Goal: Check status: Check status

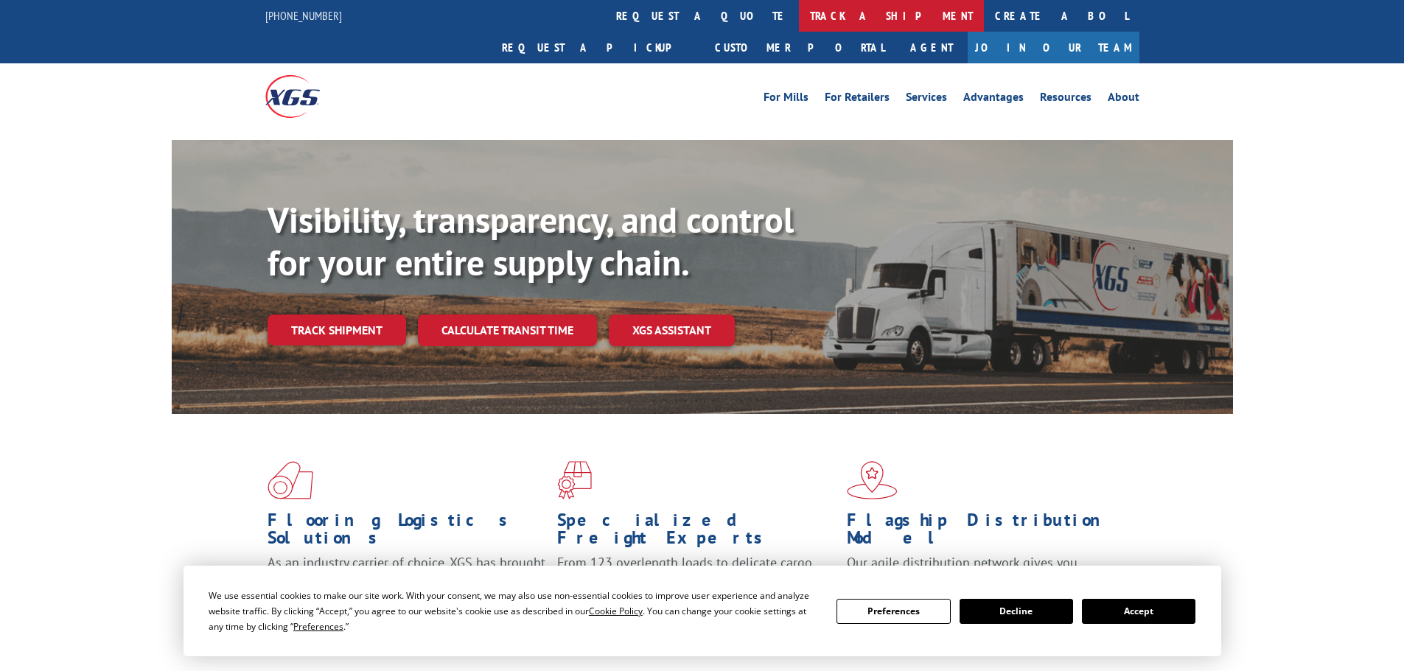
click at [799, 11] on link "track a shipment" at bounding box center [891, 16] width 185 height 32
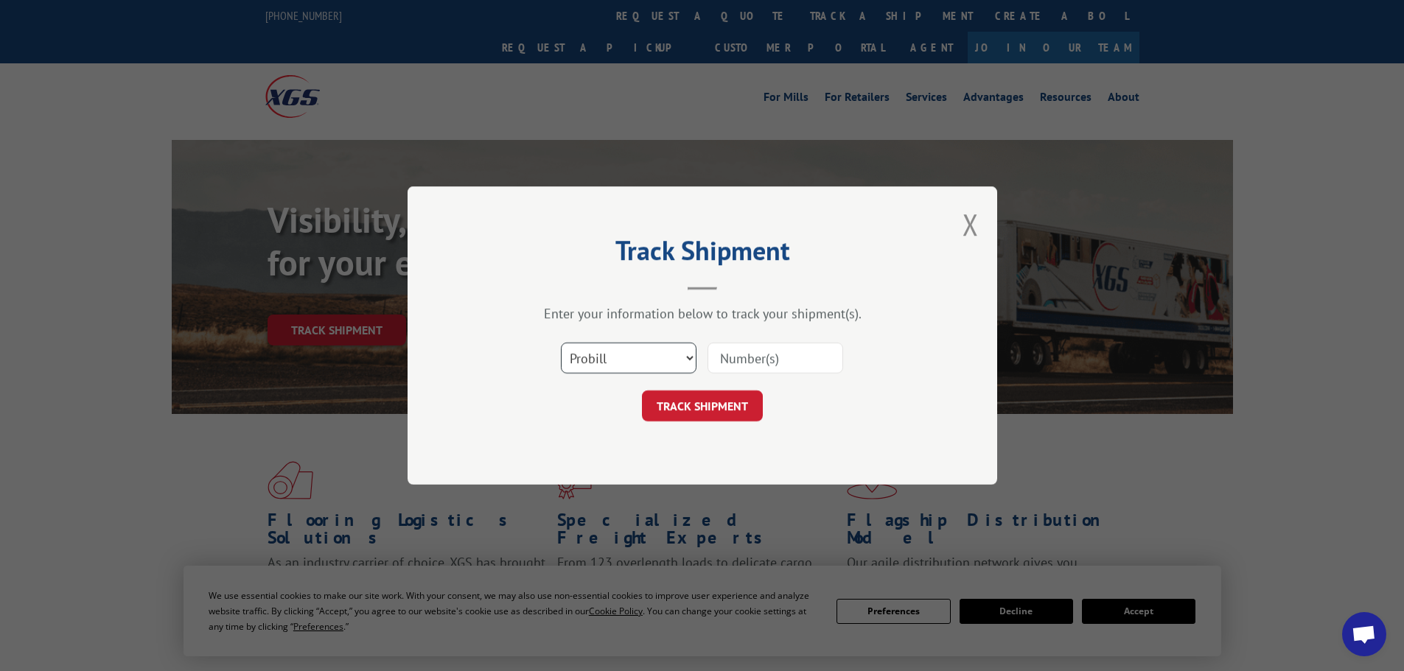
click at [614, 356] on select "Select category... Probill BOL PO" at bounding box center [629, 358] width 136 height 31
select select "bol"
click at [561, 343] on select "Select category... Probill BOL PO" at bounding box center [629, 358] width 136 height 31
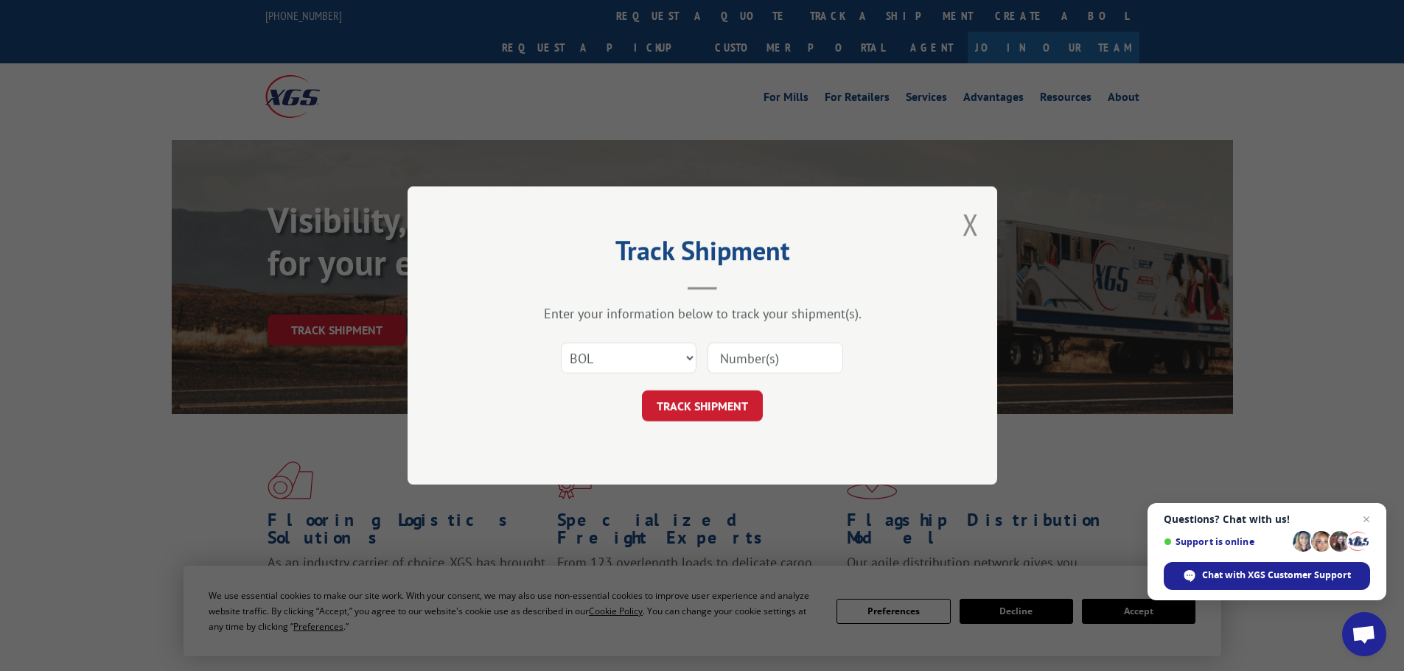
click at [752, 366] on input at bounding box center [776, 358] width 136 height 31
paste input "5211802"
type input "5211802"
click at [744, 415] on button "TRACK SHIPMENT" at bounding box center [702, 406] width 121 height 31
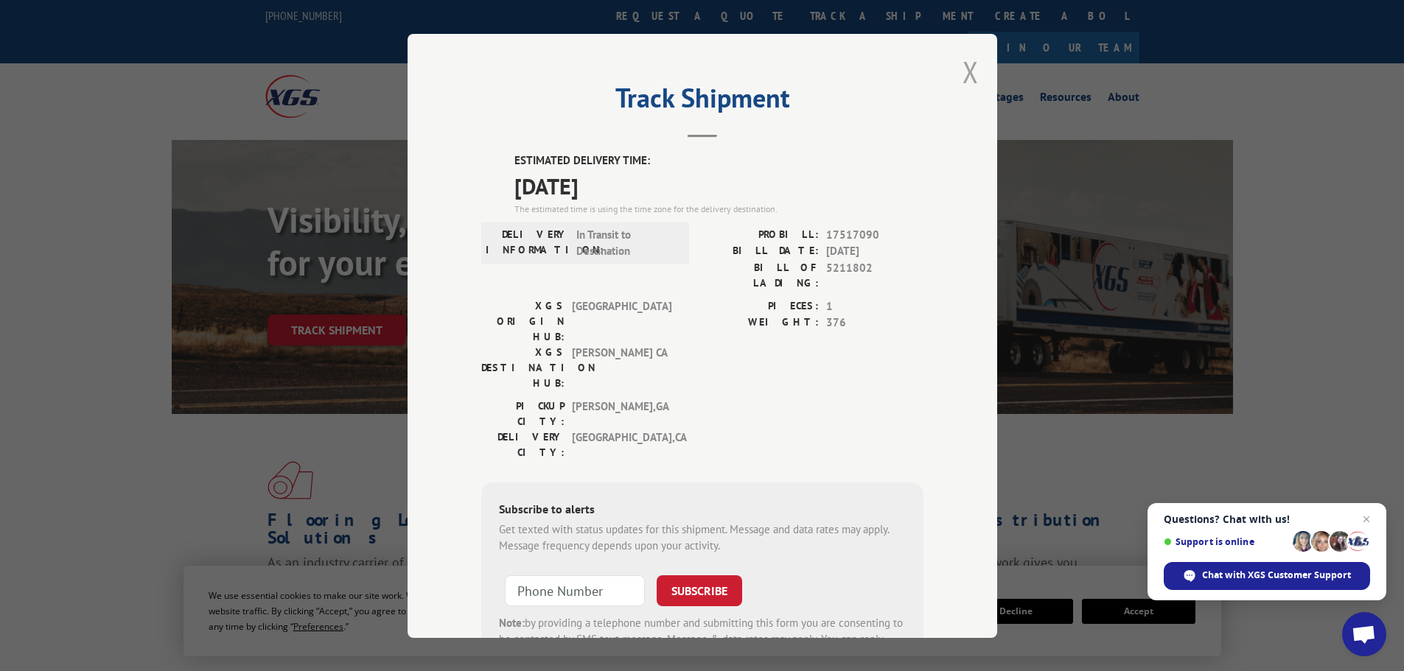
click at [965, 69] on button "Close modal" at bounding box center [971, 71] width 16 height 39
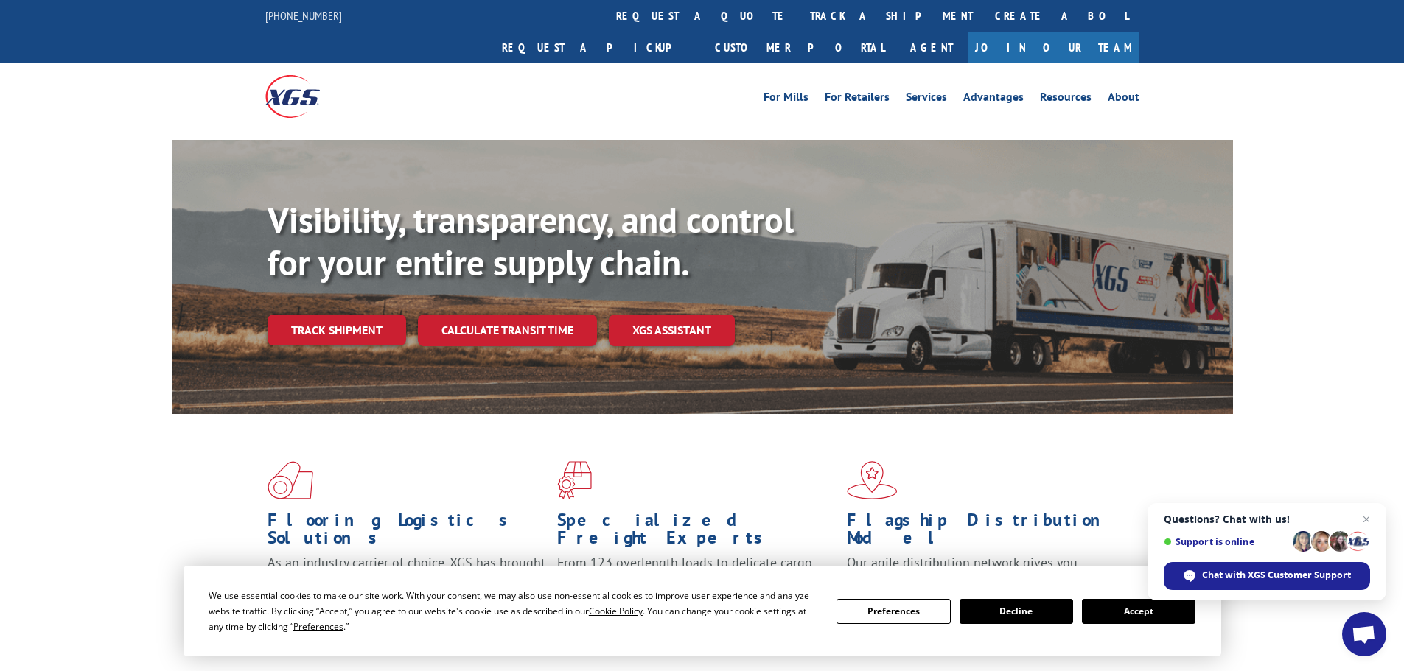
click at [799, 8] on link "track a shipment" at bounding box center [891, 16] width 185 height 32
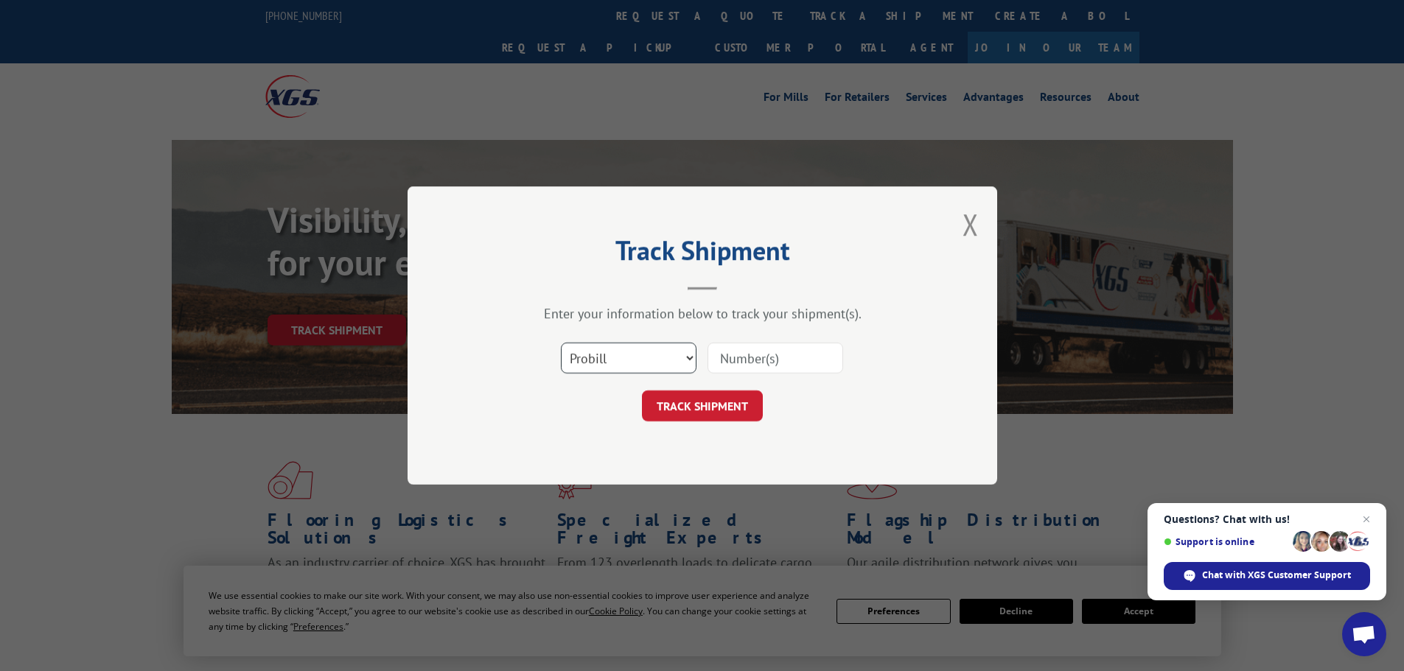
click at [604, 354] on select "Select category... Probill BOL PO" at bounding box center [629, 358] width 136 height 31
select select "bol"
click at [561, 343] on select "Select category... Probill BOL PO" at bounding box center [629, 358] width 136 height 31
click at [732, 360] on input at bounding box center [776, 358] width 136 height 31
paste input "5176354"
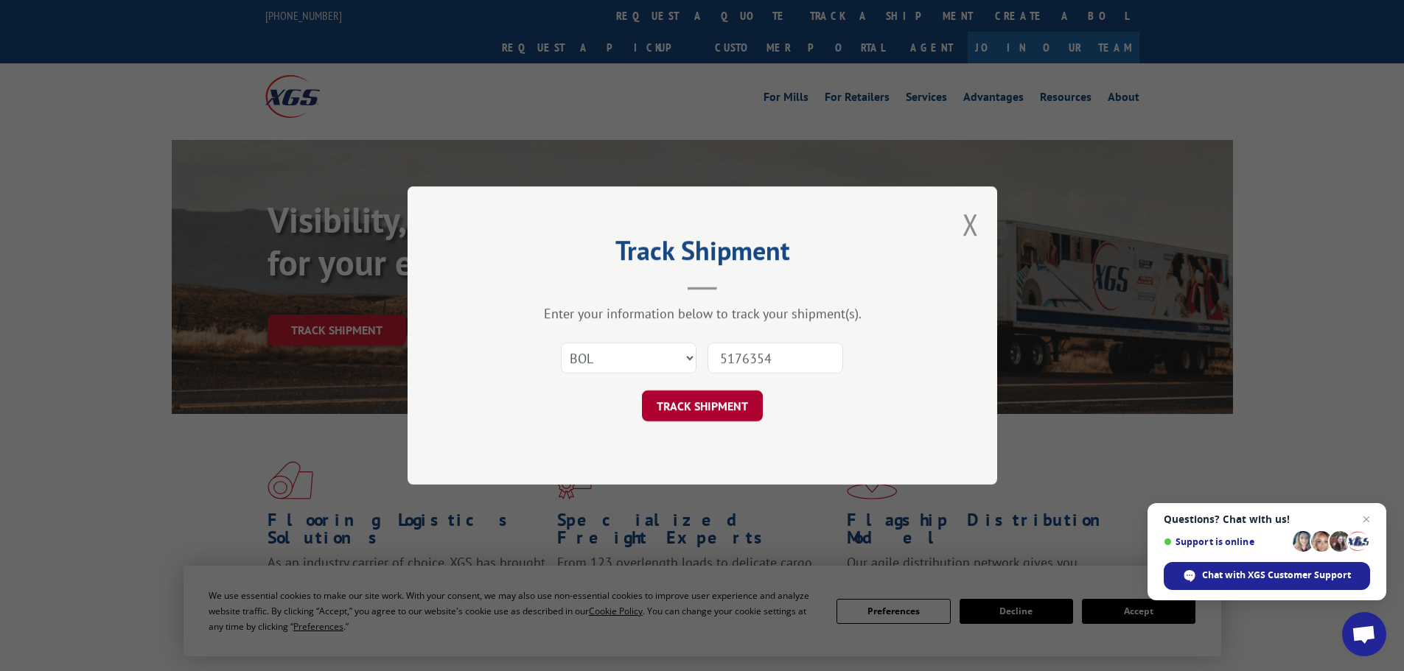
type input "5176354"
click at [691, 408] on button "TRACK SHIPMENT" at bounding box center [702, 406] width 121 height 31
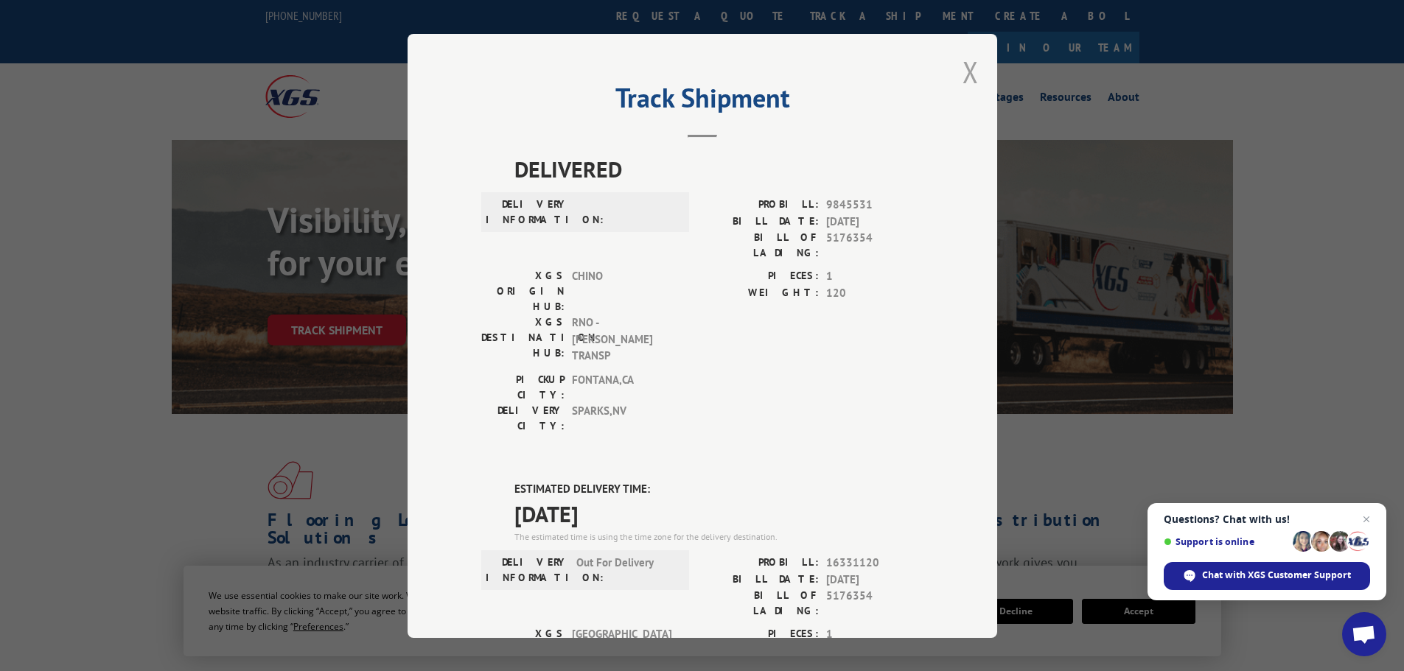
click at [967, 75] on button "Close modal" at bounding box center [971, 71] width 16 height 39
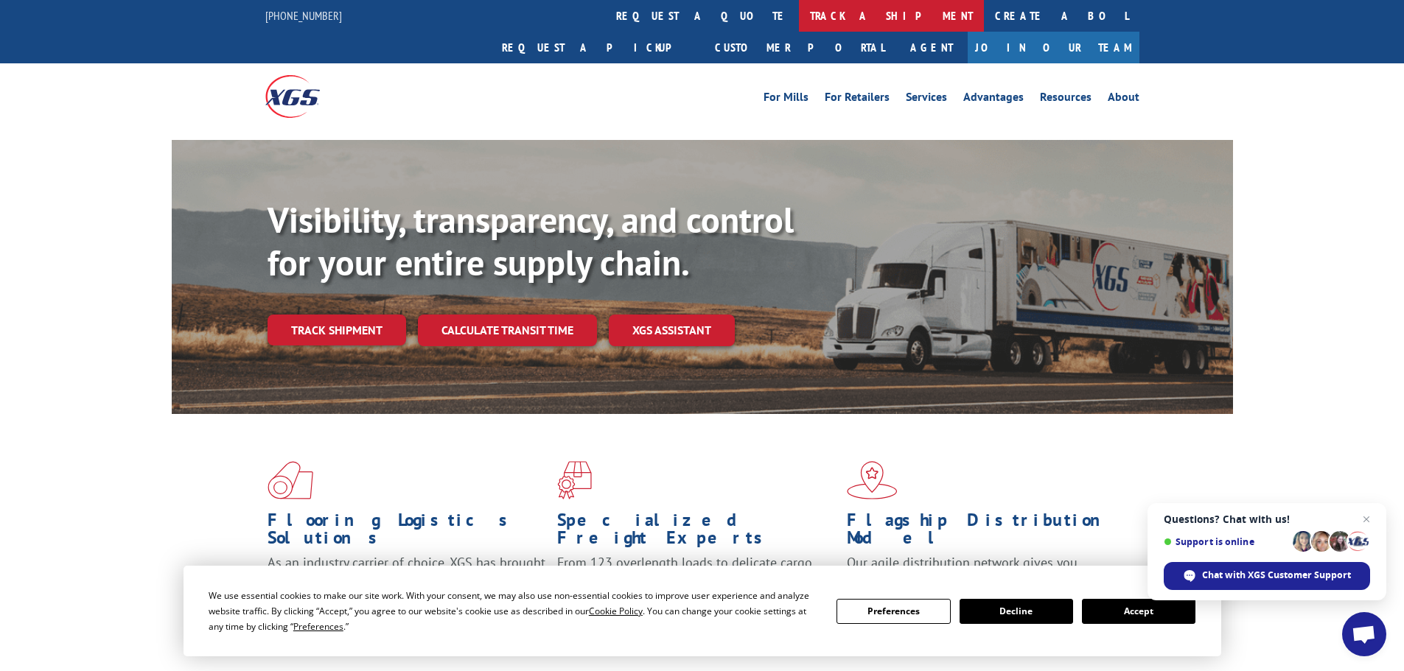
click at [799, 10] on link "track a shipment" at bounding box center [891, 16] width 185 height 32
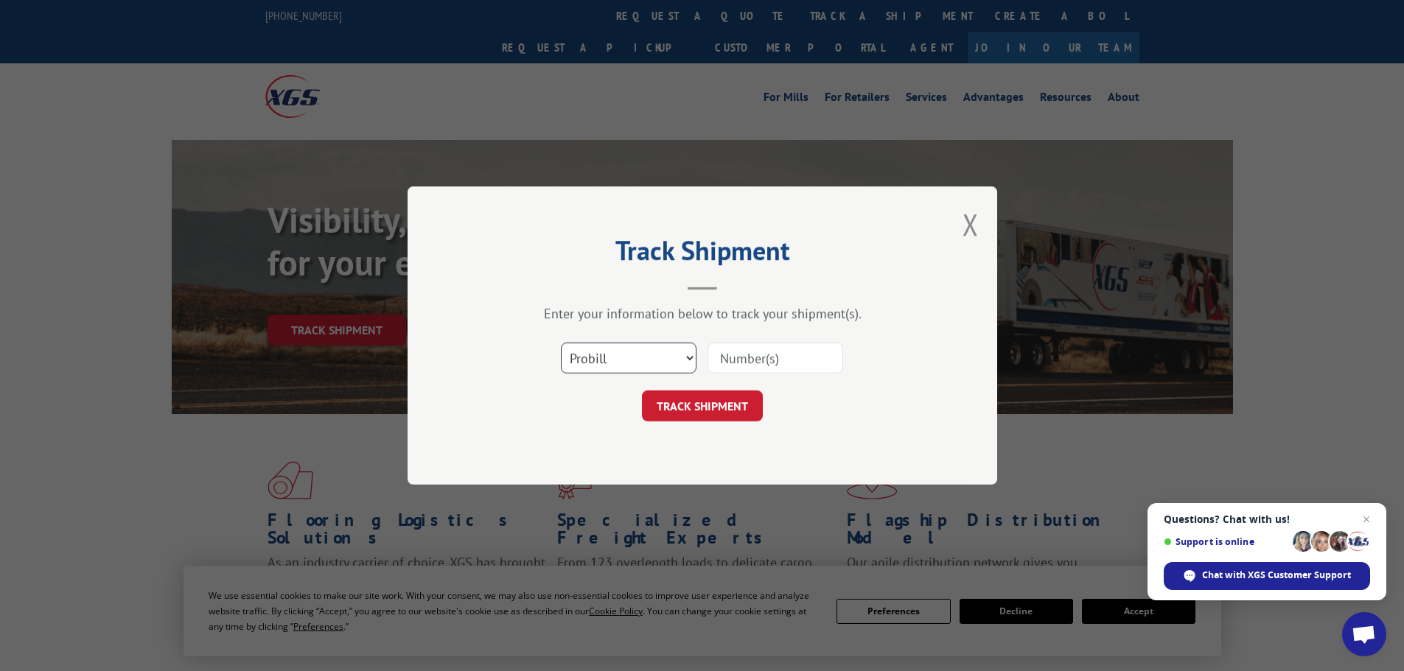
click at [623, 363] on select "Select category... Probill BOL PO" at bounding box center [629, 358] width 136 height 31
select select "bol"
click at [561, 343] on select "Select category... Probill BOL PO" at bounding box center [629, 358] width 136 height 31
click at [742, 360] on input at bounding box center [776, 358] width 136 height 31
paste input "5206991"
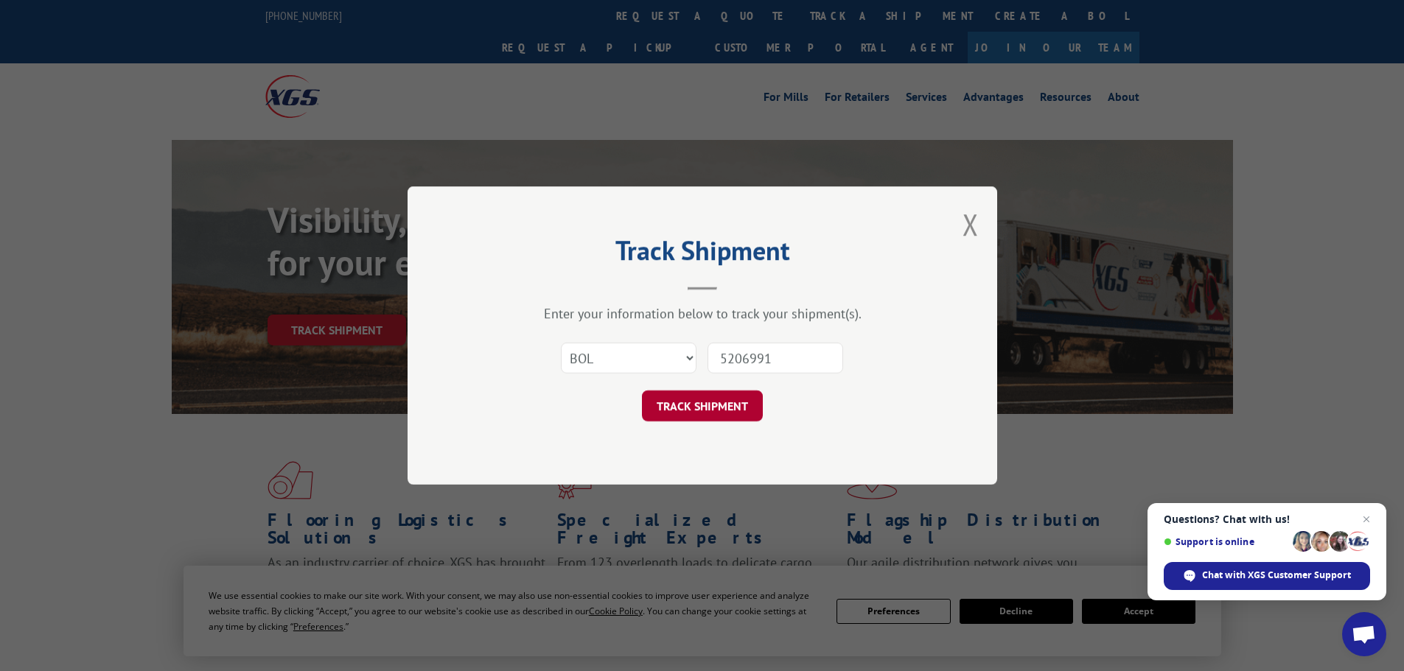
type input "5206991"
click at [702, 402] on button "TRACK SHIPMENT" at bounding box center [702, 406] width 121 height 31
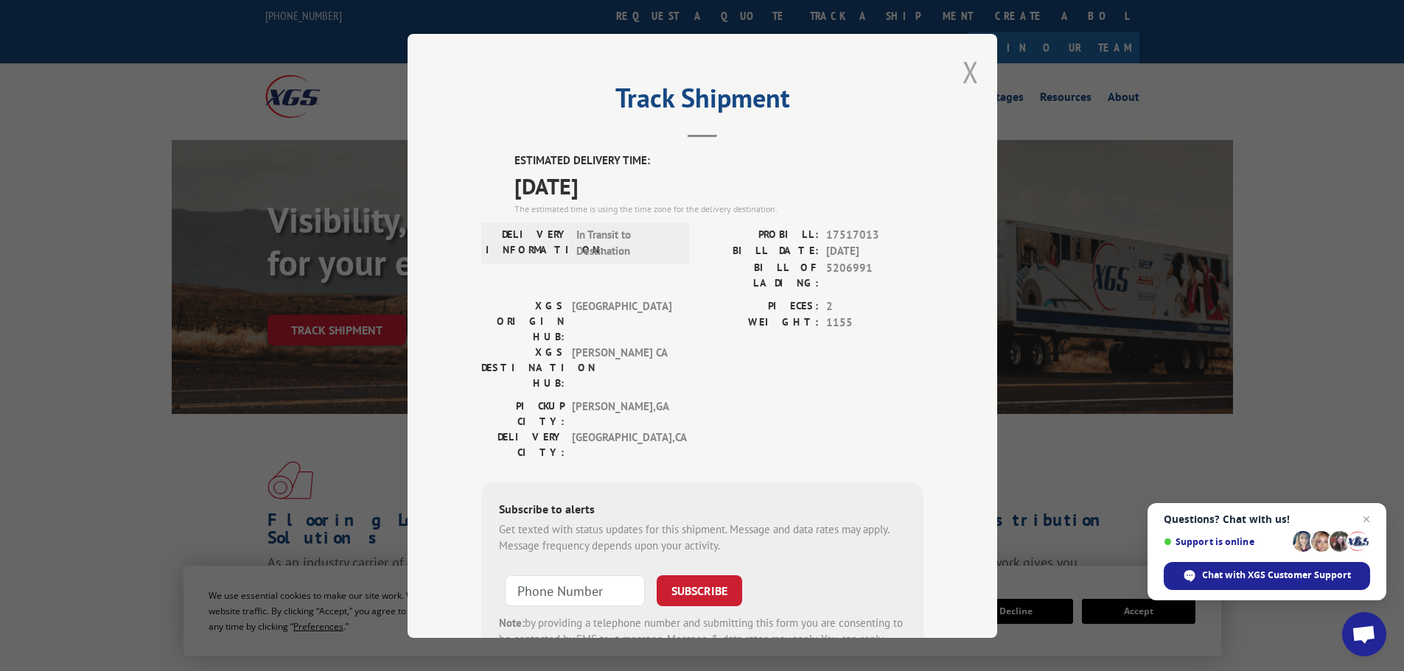
click at [968, 71] on button "Close modal" at bounding box center [971, 71] width 16 height 39
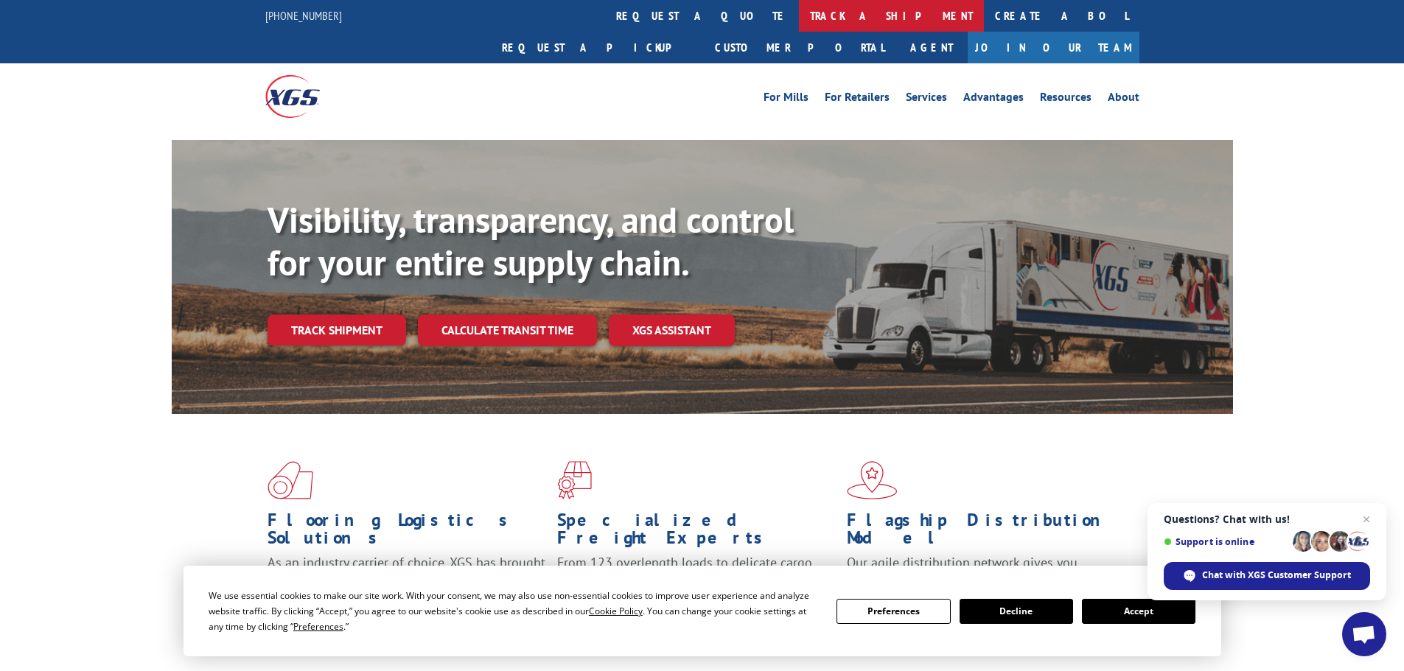
click at [799, 16] on link "track a shipment" at bounding box center [891, 16] width 185 height 32
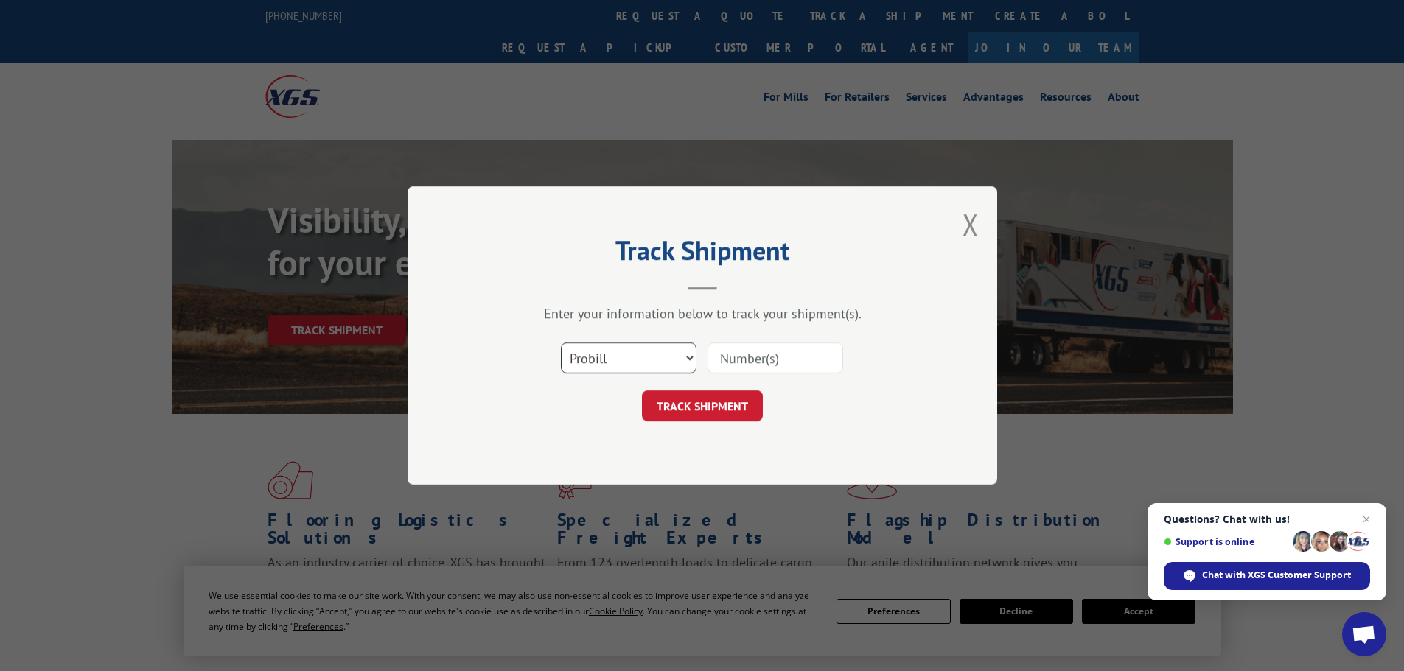
click at [617, 360] on select "Select category... Probill BOL PO" at bounding box center [629, 358] width 136 height 31
select select "bol"
click at [561, 343] on select "Select category... Probill BOL PO" at bounding box center [629, 358] width 136 height 31
click at [730, 363] on input at bounding box center [776, 358] width 136 height 31
paste input "448036"
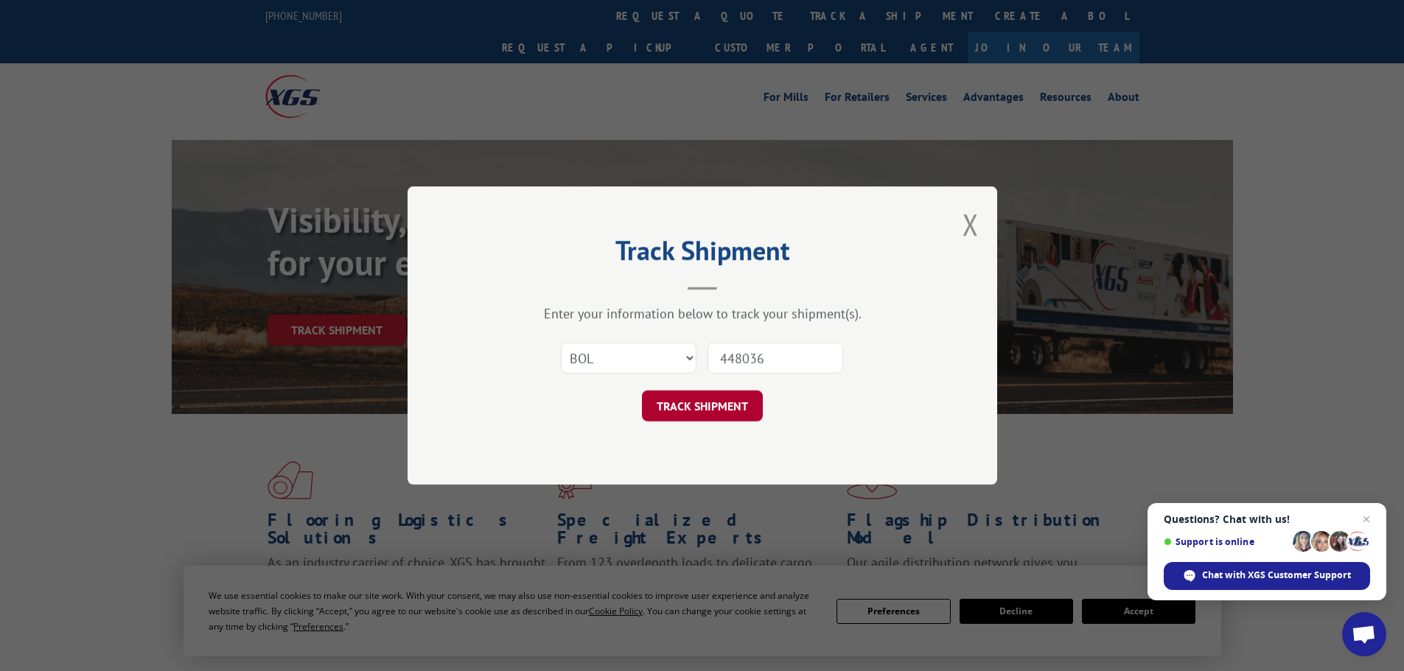
type input "448036"
click at [686, 413] on button "TRACK SHIPMENT" at bounding box center [702, 406] width 121 height 31
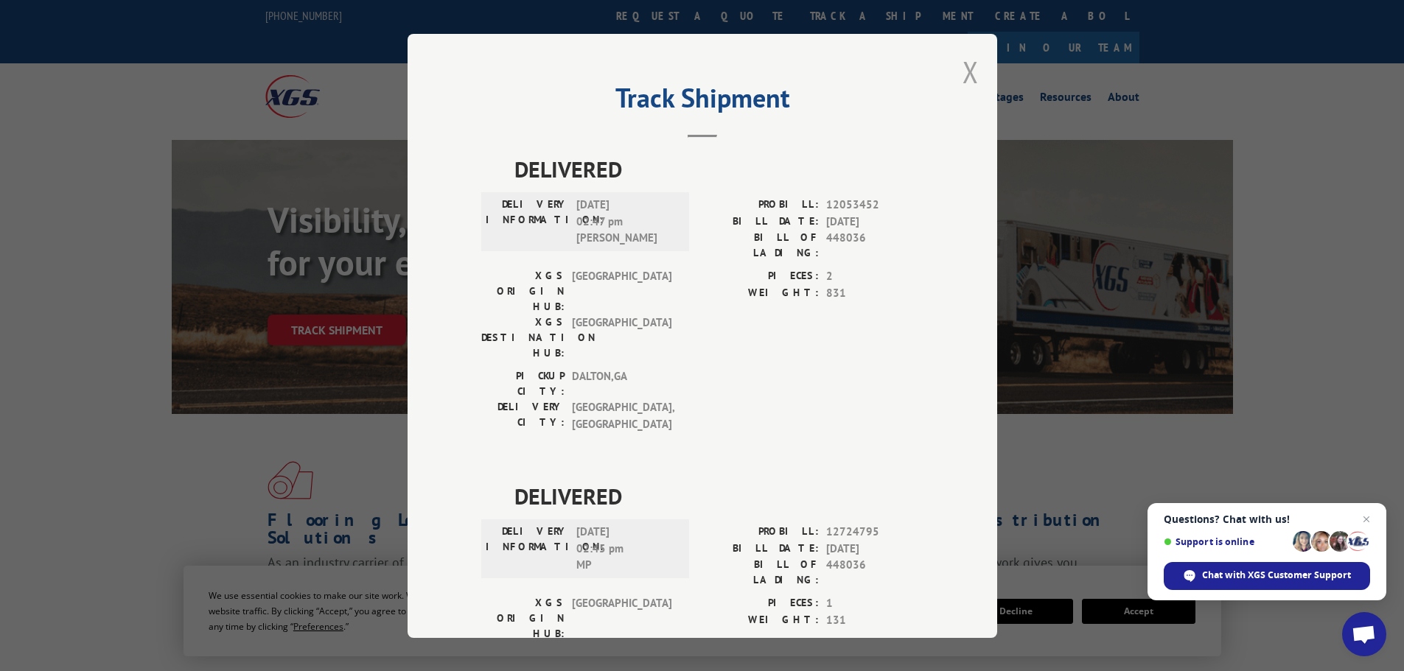
click at [963, 67] on button "Close modal" at bounding box center [971, 71] width 16 height 39
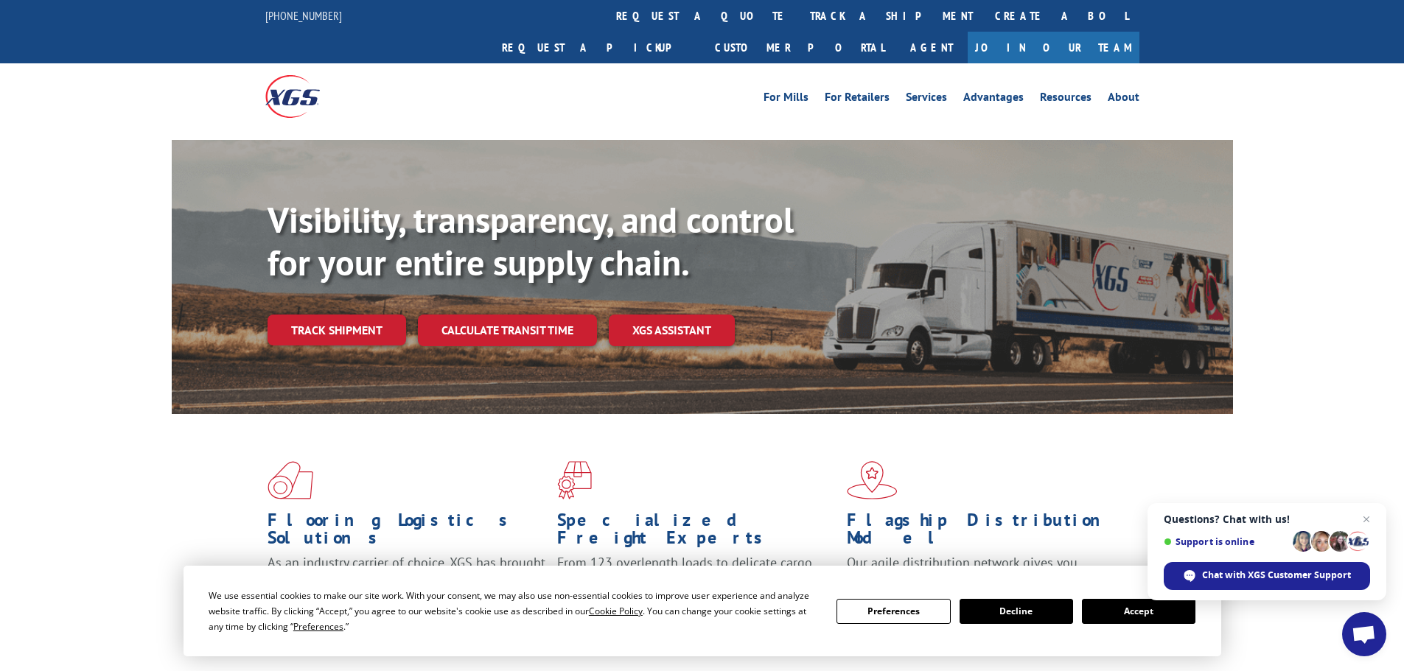
click at [1119, 615] on button "Accept" at bounding box center [1138, 611] width 113 height 25
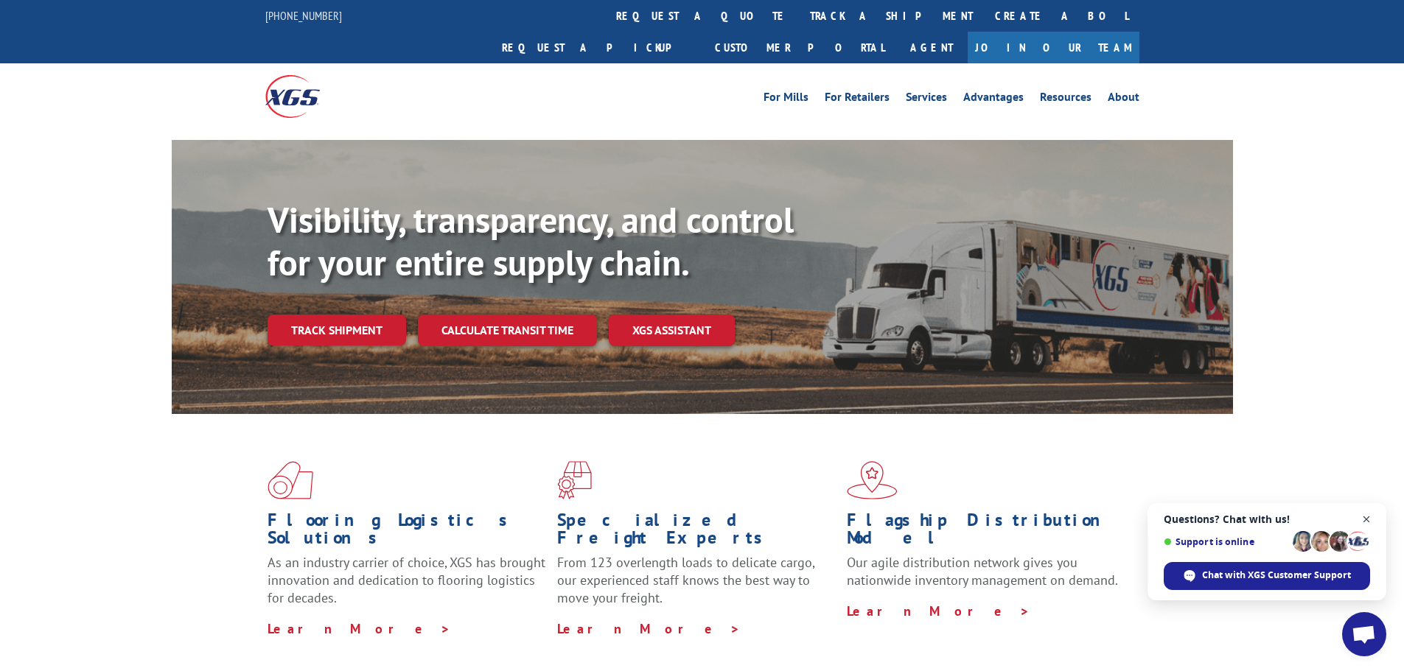
click at [1365, 520] on span "Close chat" at bounding box center [1367, 520] width 18 height 18
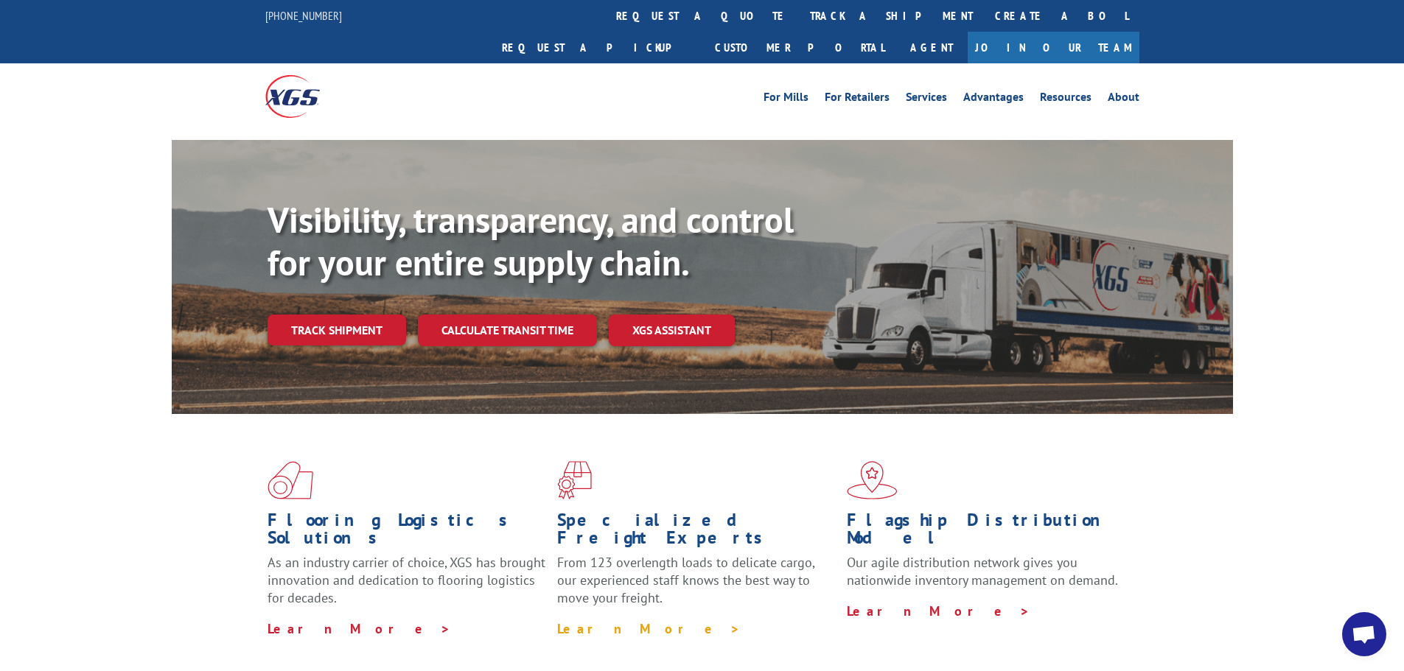
click at [611, 621] on link "Learn More >" at bounding box center [649, 629] width 184 height 17
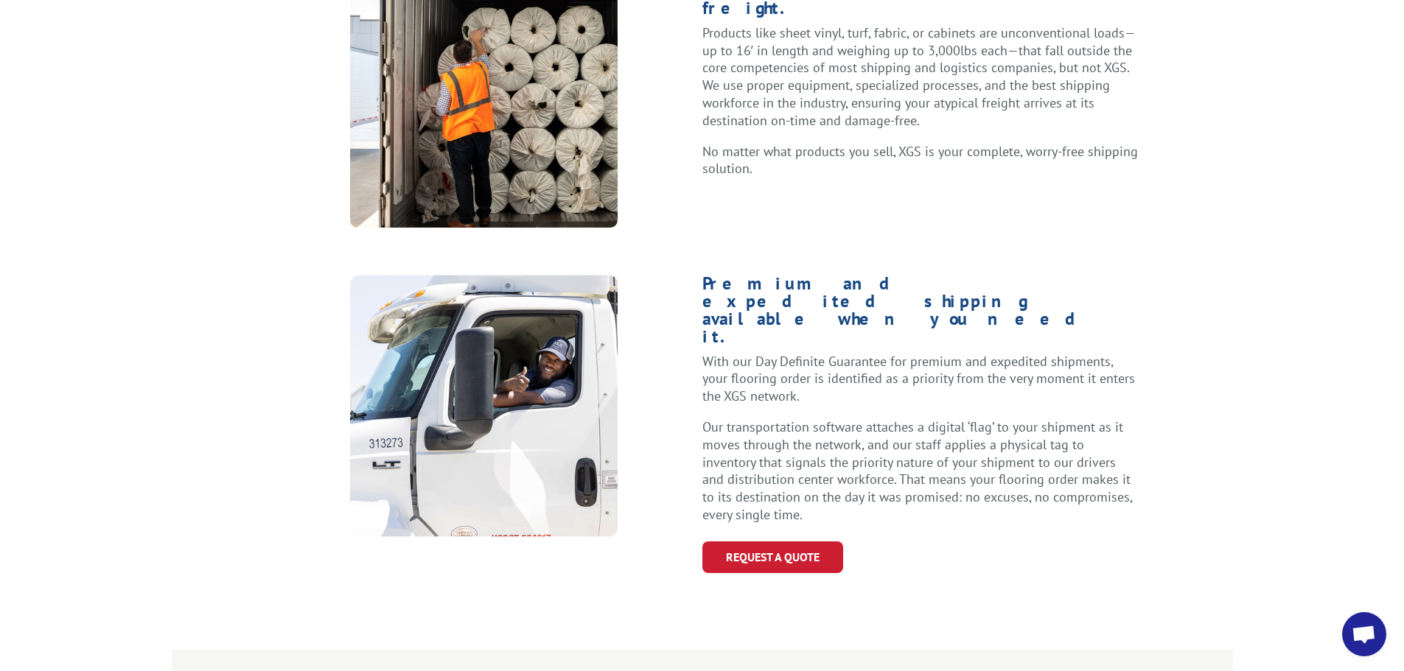
scroll to position [737, 0]
